Goal: Task Accomplishment & Management: Manage account settings

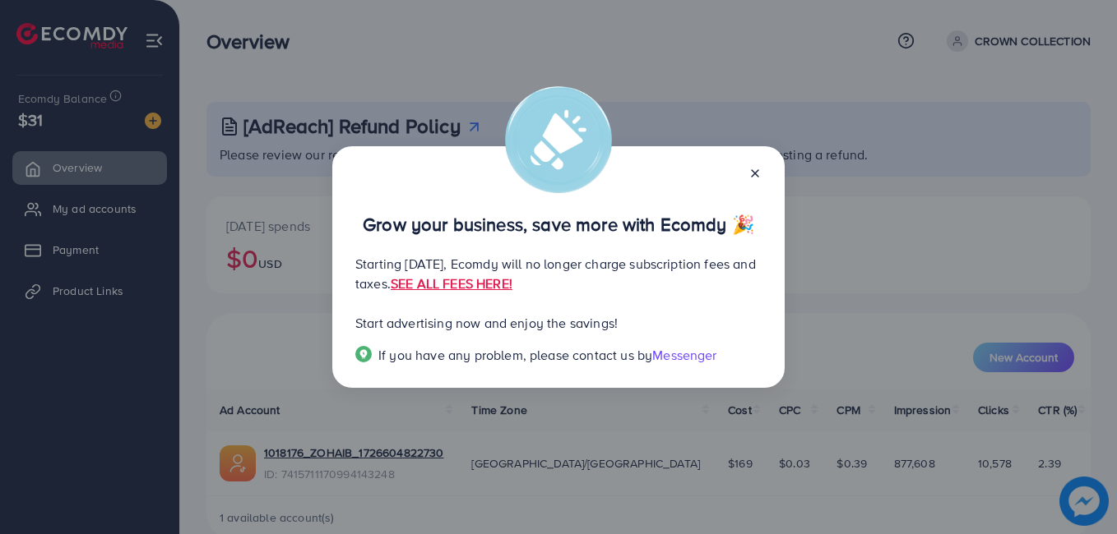
click at [755, 179] on icon at bounding box center [754, 173] width 13 height 13
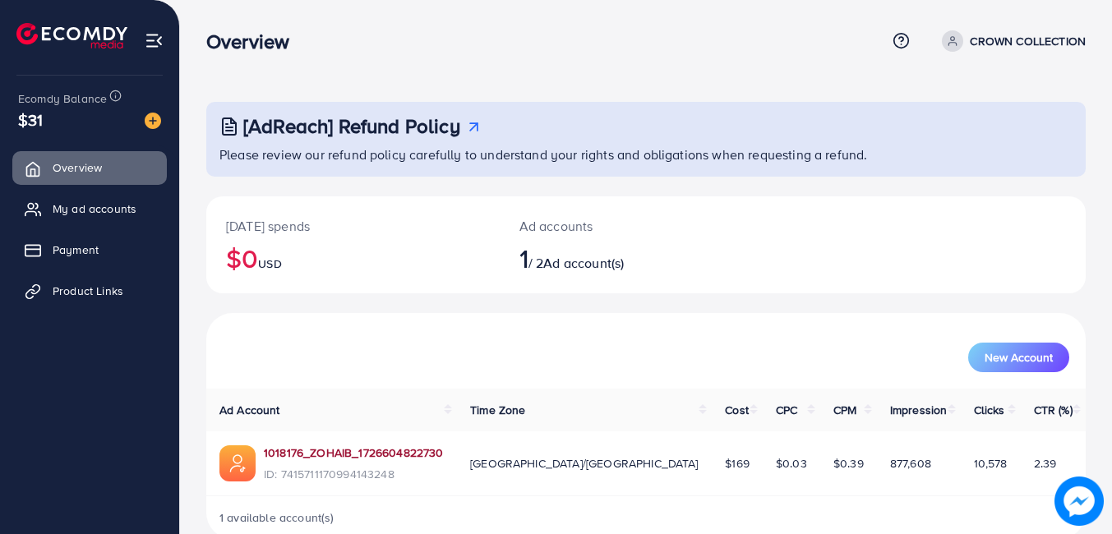
click at [288, 448] on link "1018176_ZOHAIB_1726604822730" at bounding box center [353, 453] width 179 height 16
click at [344, 451] on link "1018176_ZOHAIB_1726604822730" at bounding box center [353, 453] width 179 height 16
click at [378, 456] on link "1018176_ZOHAIB_1726604822730" at bounding box center [353, 453] width 179 height 16
click at [77, 218] on link "My ad accounts" at bounding box center [89, 208] width 155 height 33
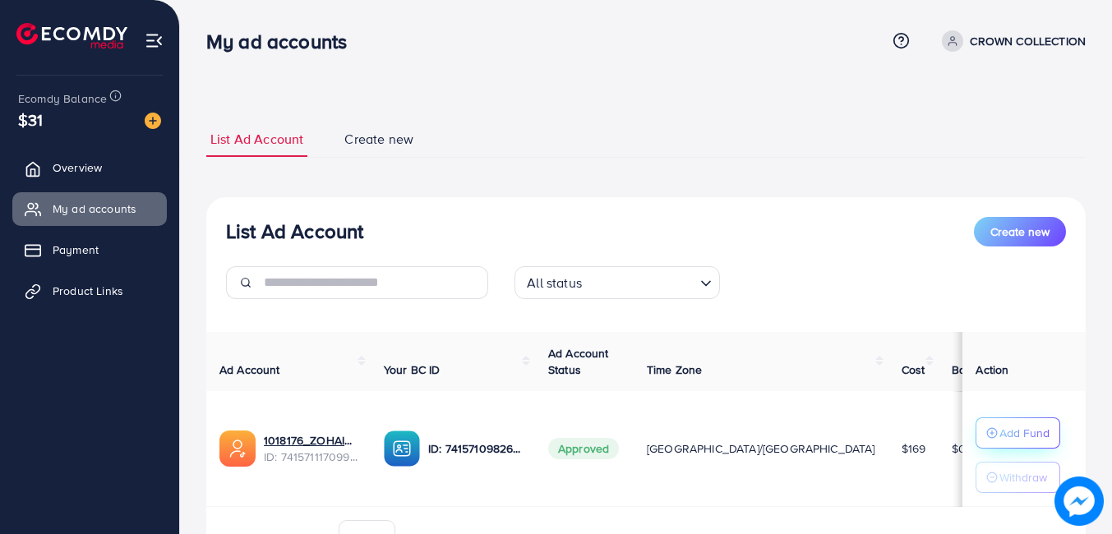
click at [987, 437] on circle "button" at bounding box center [992, 433] width 10 height 10
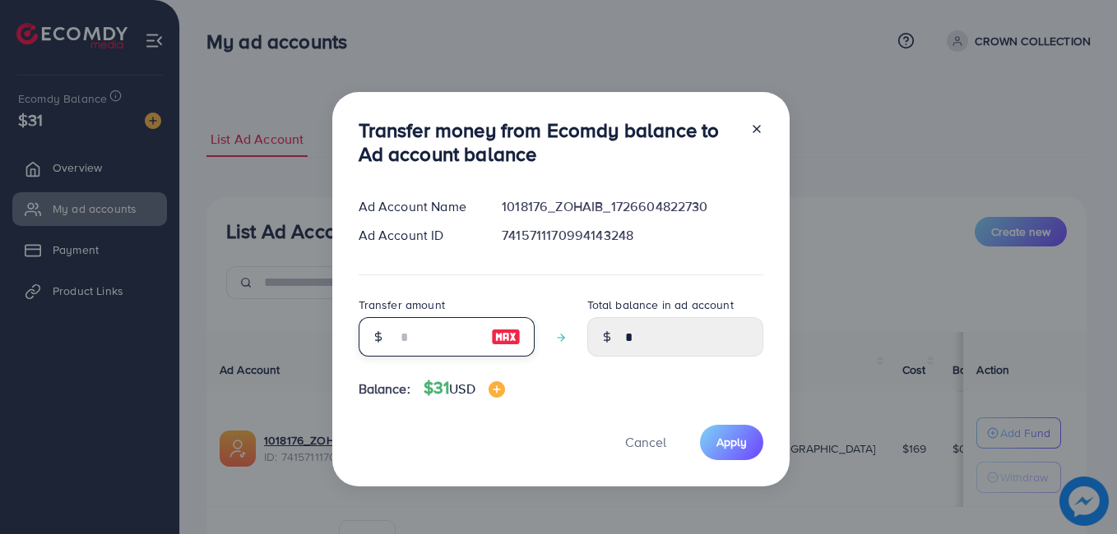
click at [398, 335] on input "number" at bounding box center [437, 336] width 82 height 39
type input "*"
type input "****"
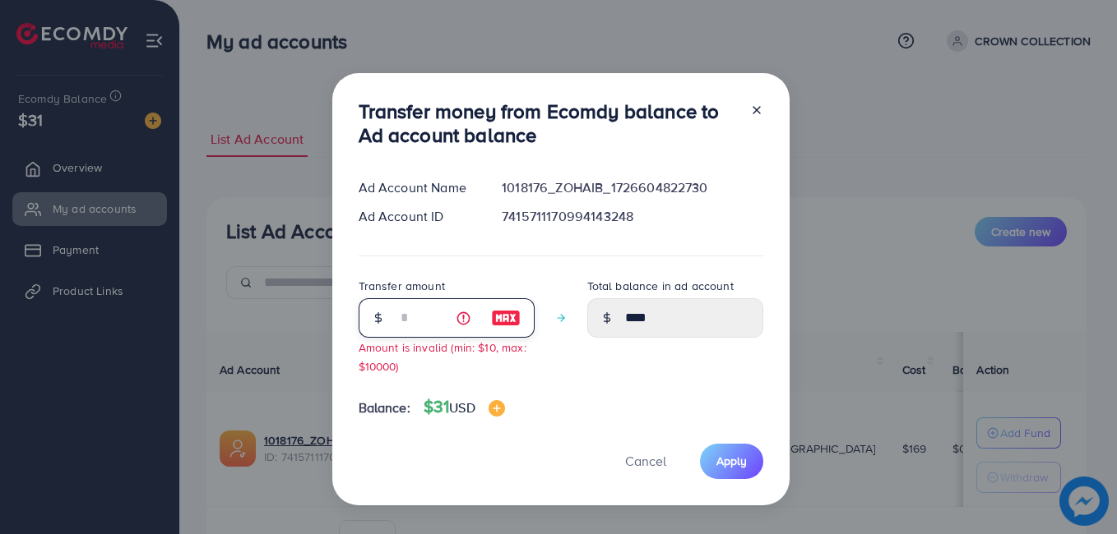
type input "**"
type input "*****"
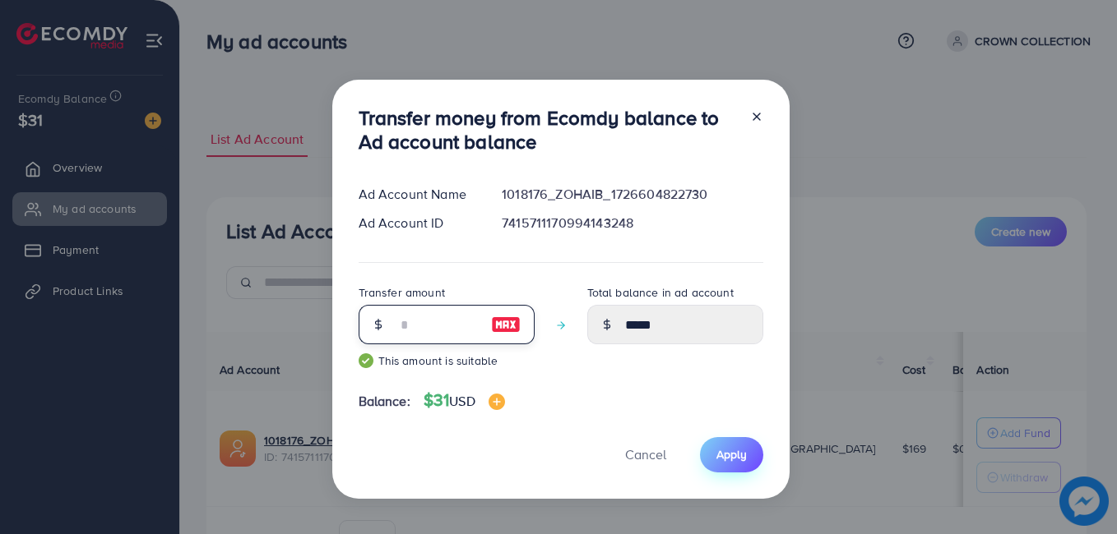
type input "**"
click at [705, 450] on button "Apply" at bounding box center [731, 454] width 63 height 35
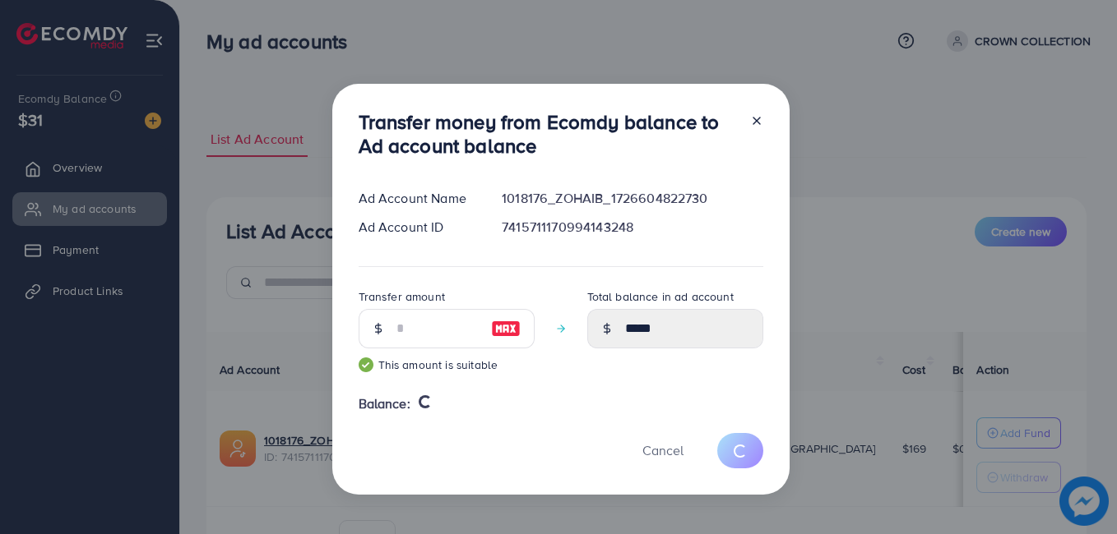
type input "*"
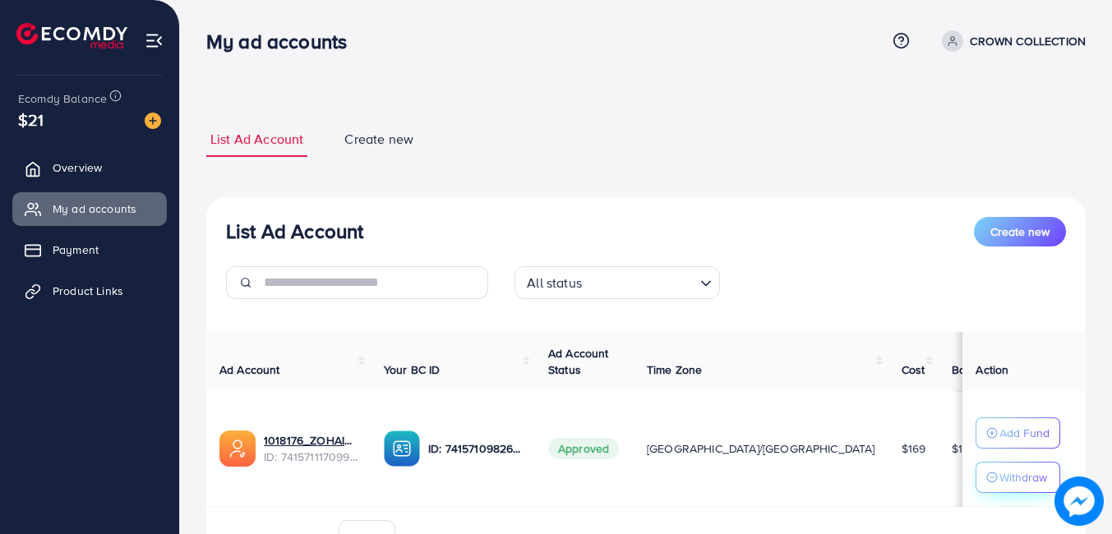
click at [1000, 477] on p "Withdraw" at bounding box center [1024, 478] width 48 height 20
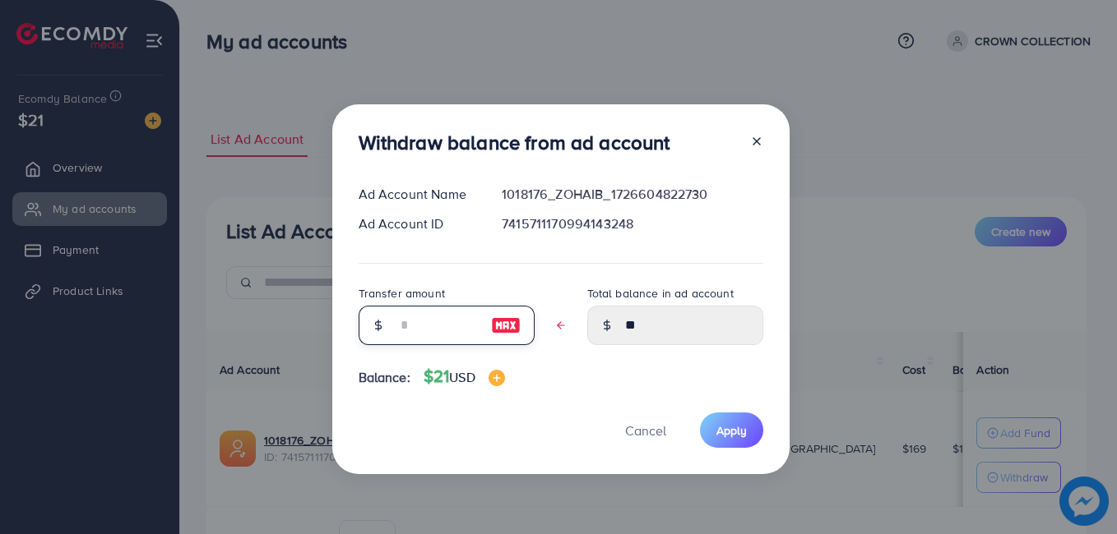
click at [423, 328] on input "text" at bounding box center [437, 325] width 82 height 39
type input "*"
type input "****"
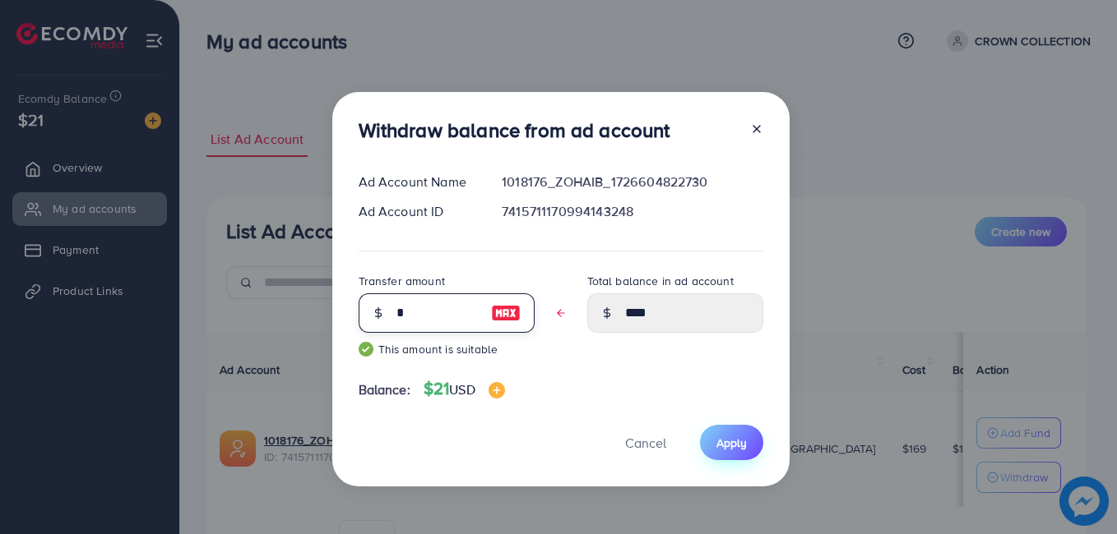
type input "*"
click at [736, 437] on span "Apply" at bounding box center [731, 443] width 30 height 16
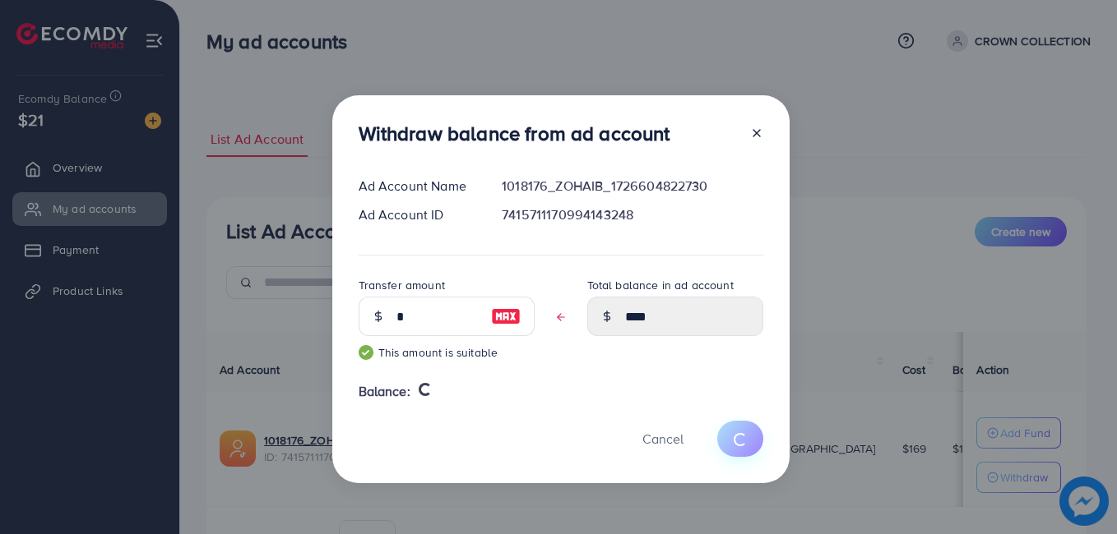
type input "**"
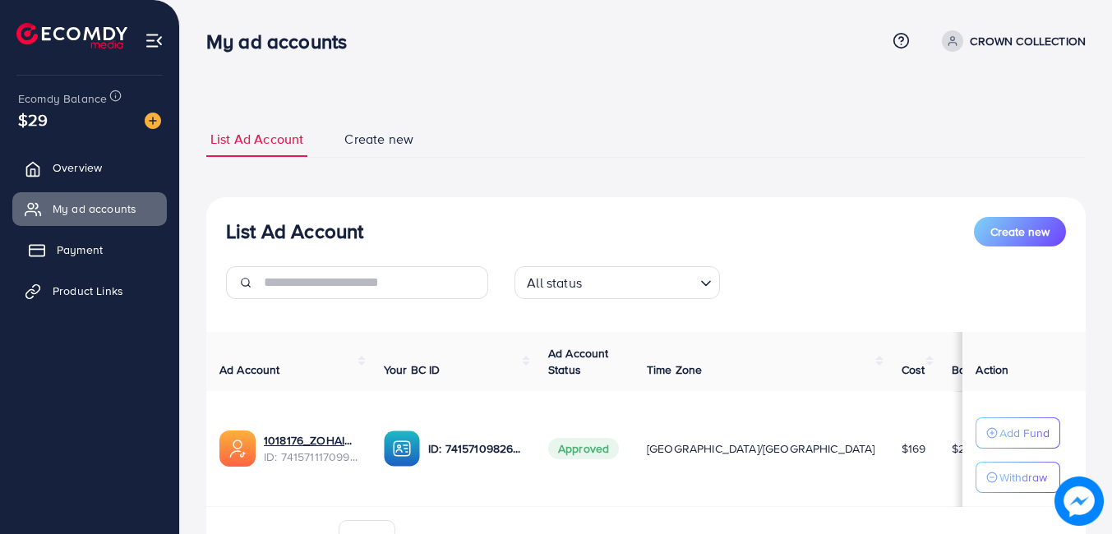
click at [127, 259] on link "Payment" at bounding box center [89, 250] width 155 height 33
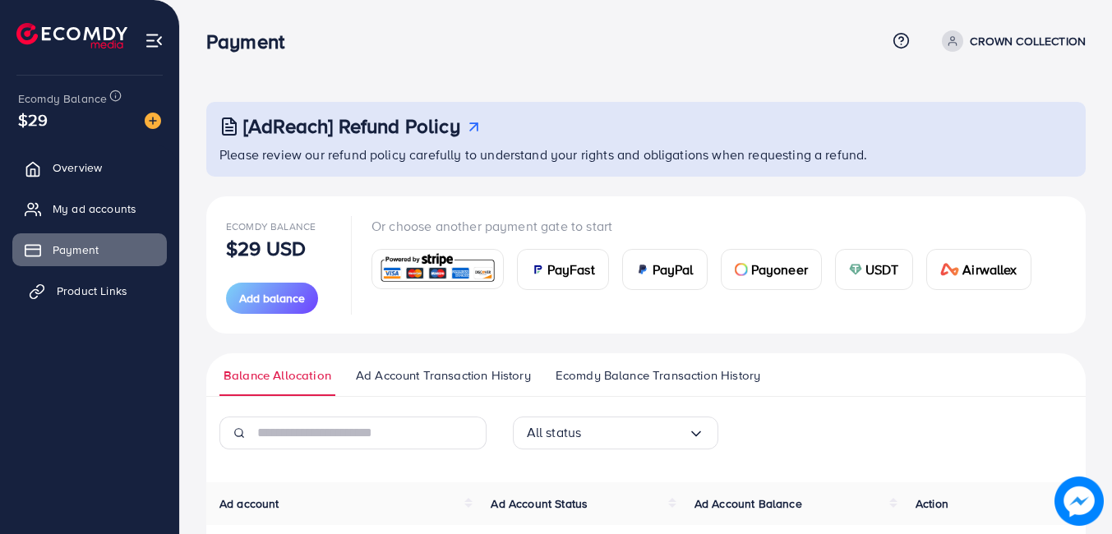
click at [105, 289] on span "Product Links" at bounding box center [92, 291] width 71 height 16
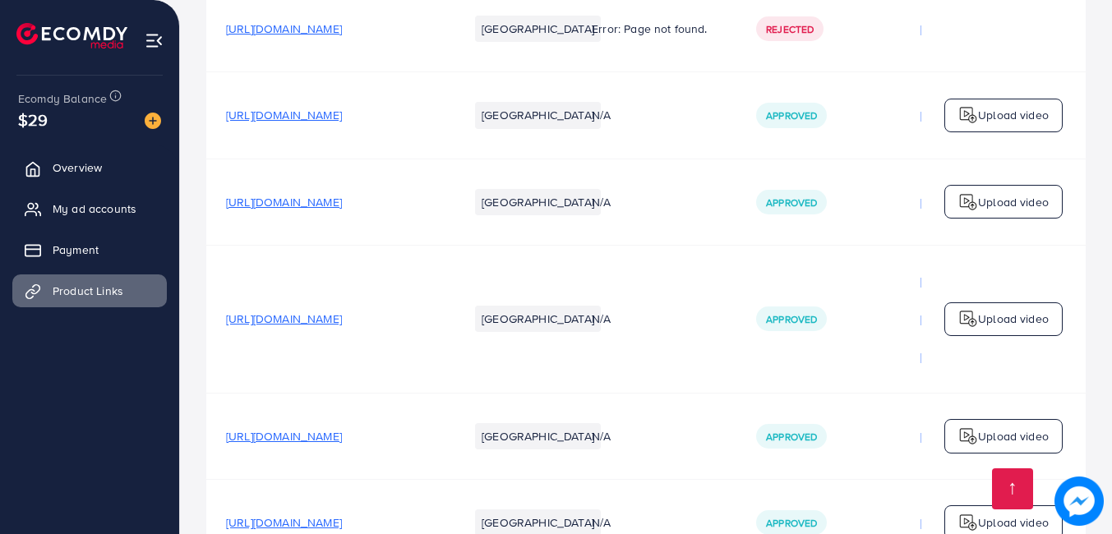
scroll to position [2030, 0]
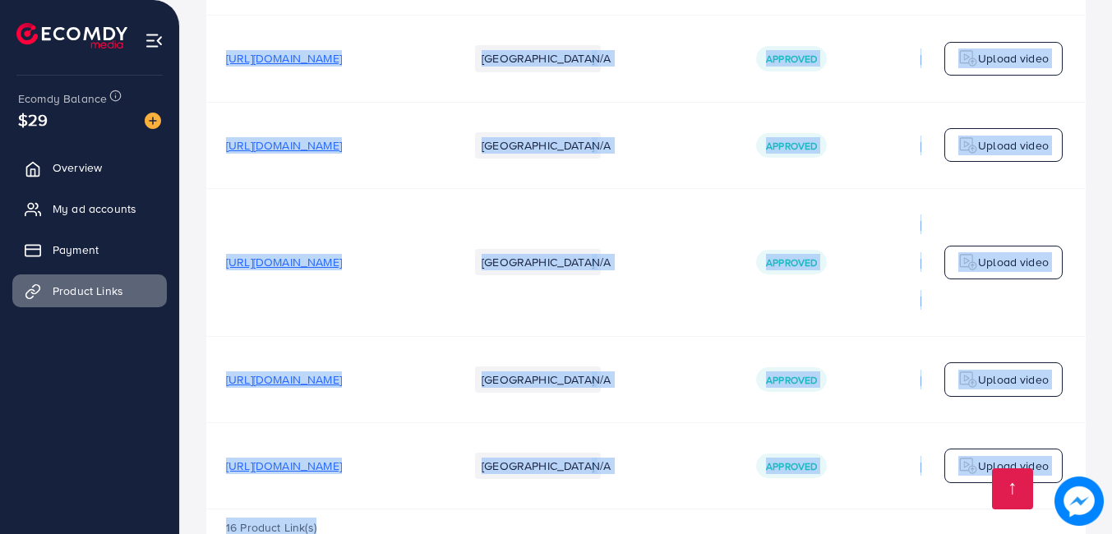
drag, startPoint x: 682, startPoint y: 456, endPoint x: 798, endPoint y: 457, distance: 115.9
drag, startPoint x: 798, startPoint y: 457, endPoint x: 692, endPoint y: 487, distance: 110.1
click at [692, 510] on div "16 Product Link(s)" at bounding box center [646, 534] width 880 height 48
drag, startPoint x: 687, startPoint y: 458, endPoint x: 728, endPoint y: 458, distance: 40.3
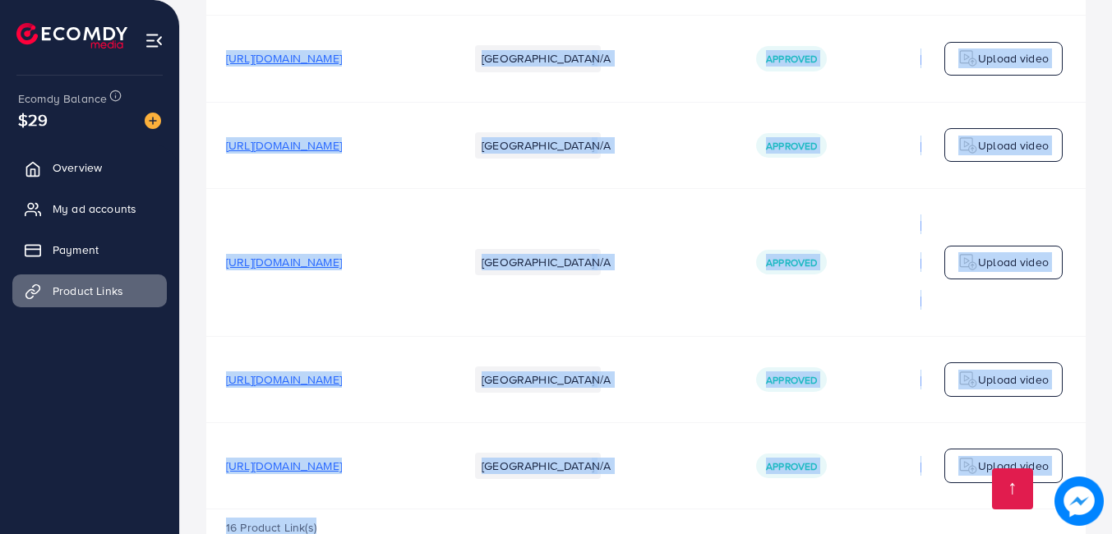
drag, startPoint x: 728, startPoint y: 458, endPoint x: 687, endPoint y: 502, distance: 60.0
click at [687, 510] on div "16 Product Link(s)" at bounding box center [646, 534] width 880 height 48
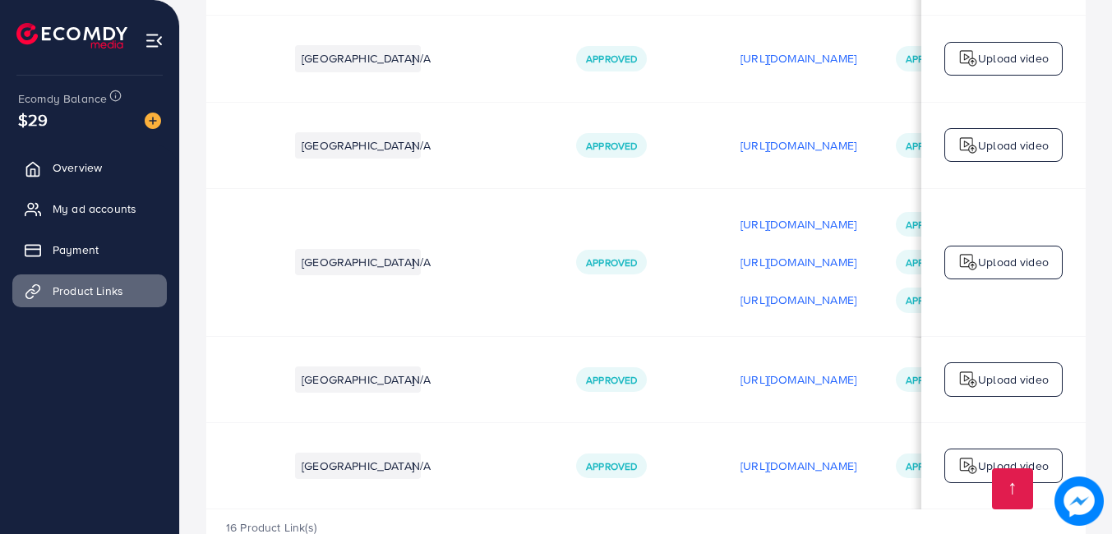
scroll to position [0, 300]
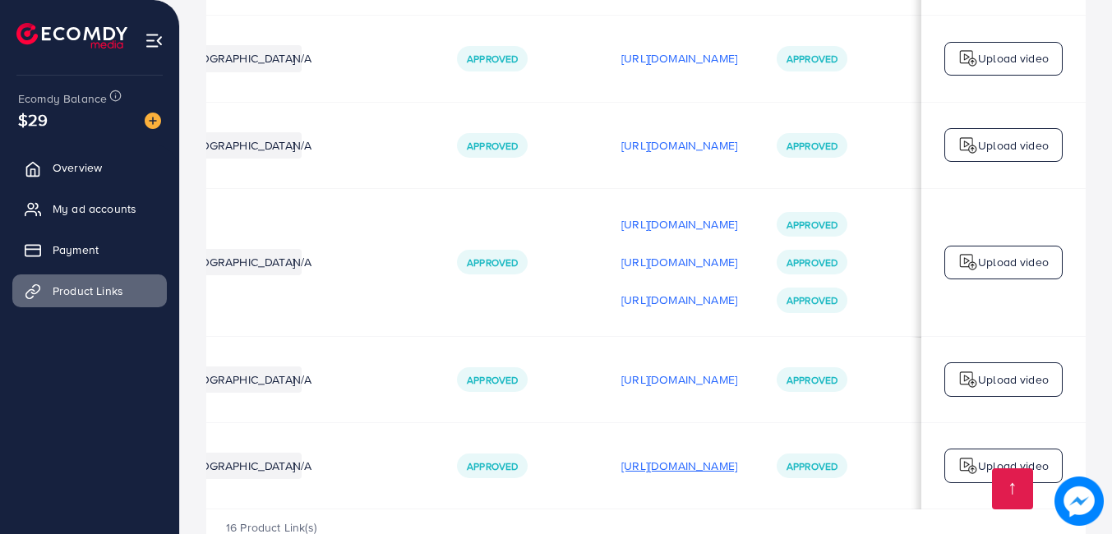
click at [734, 456] on p "https://files.ecomdy.com/videos/351a794b-c567-4903-be93-85d620c97996-1758468264…" at bounding box center [680, 466] width 116 height 20
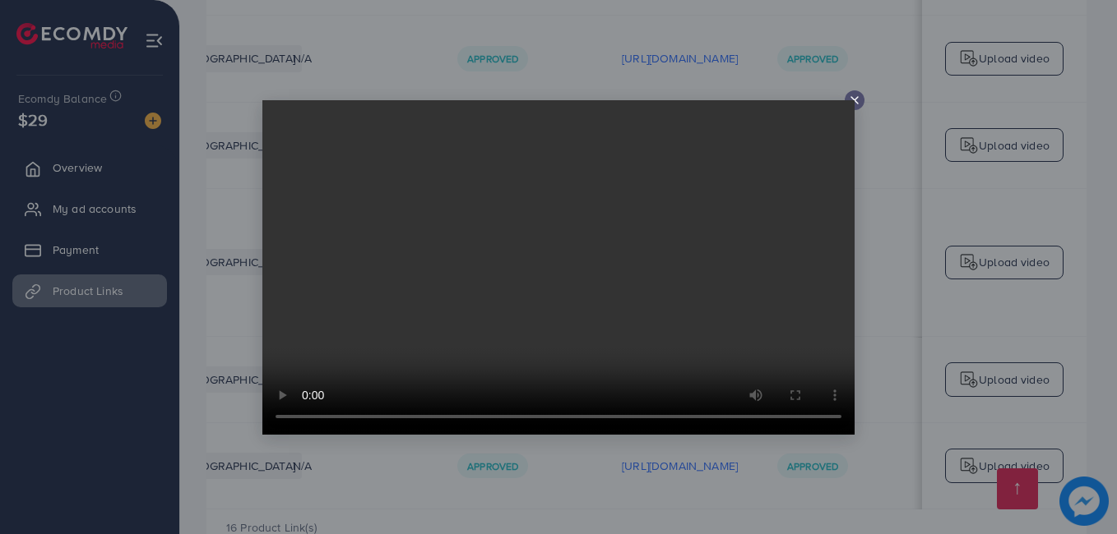
click at [852, 99] on icon at bounding box center [854, 100] width 13 height 13
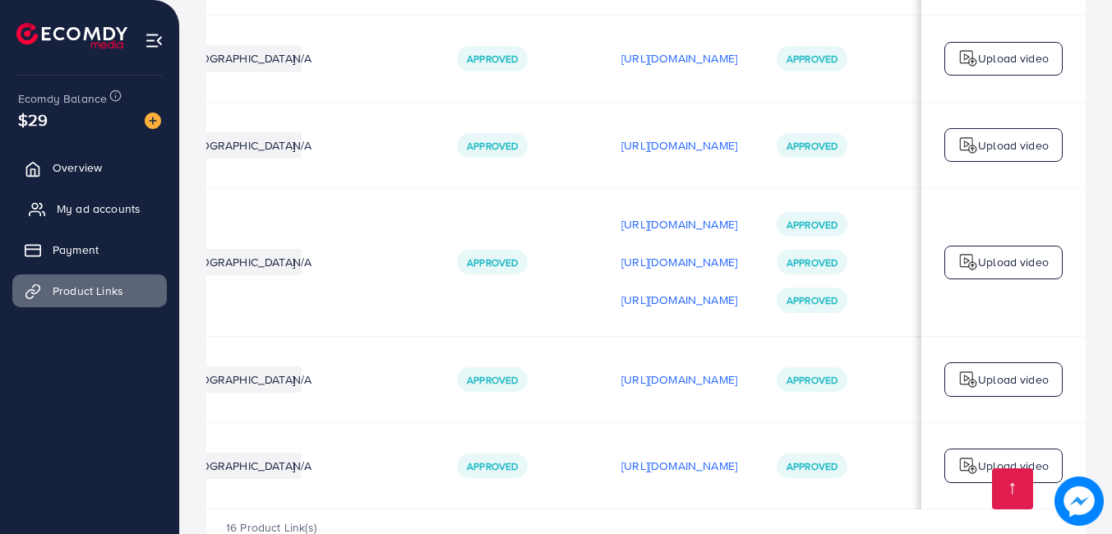
click at [103, 215] on span "My ad accounts" at bounding box center [99, 209] width 84 height 16
